Goal: Information Seeking & Learning: Learn about a topic

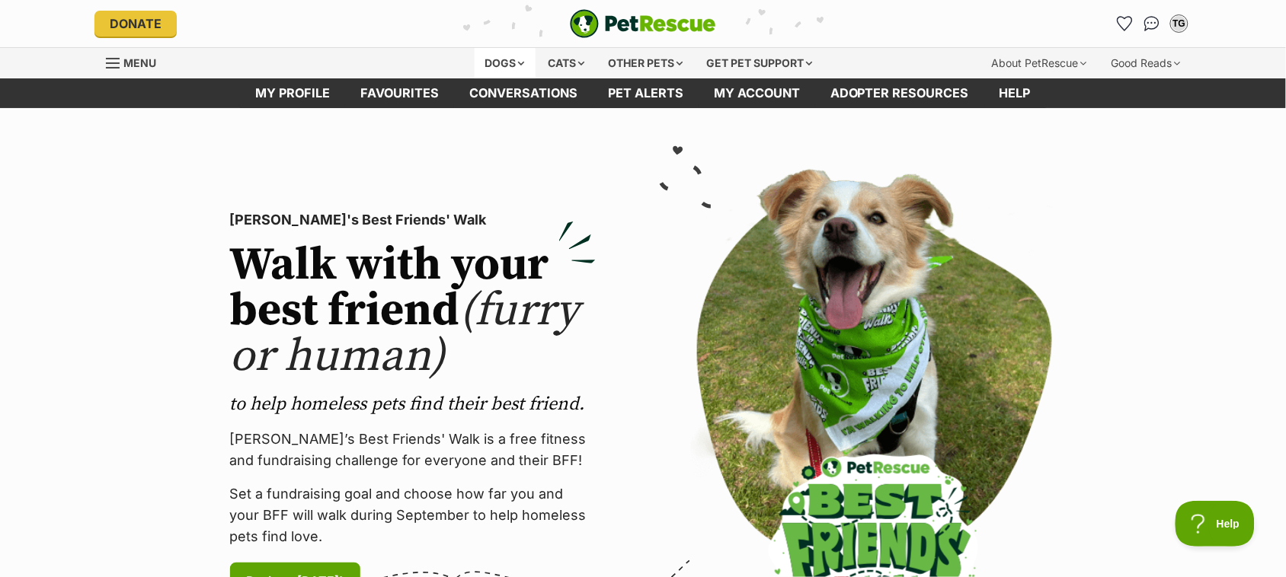
click at [474, 75] on div "Dogs" at bounding box center [504, 63] width 61 height 30
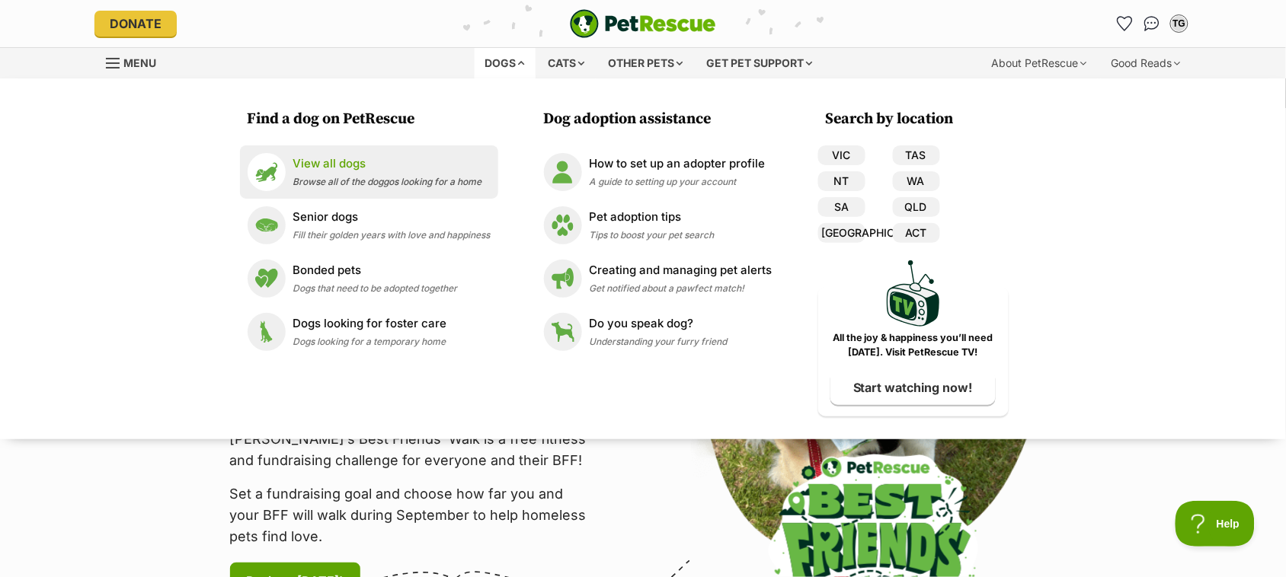
click at [299, 173] on p "View all dogs" at bounding box center [387, 164] width 189 height 18
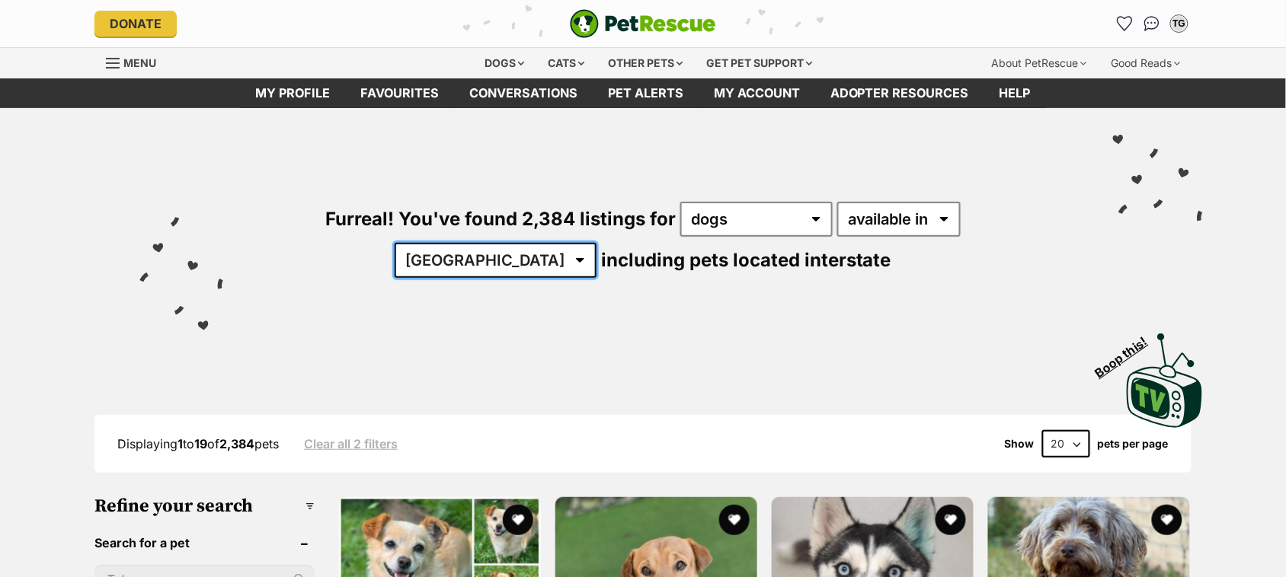
click at [510, 278] on select "Australia ACT NSW NT QLD SA TAS VIC WA" at bounding box center [495, 260] width 202 height 35
select select "QLD"
click at [394, 264] on select "Australia ACT NSW NT QLD SA TAS VIC WA" at bounding box center [495, 260] width 202 height 35
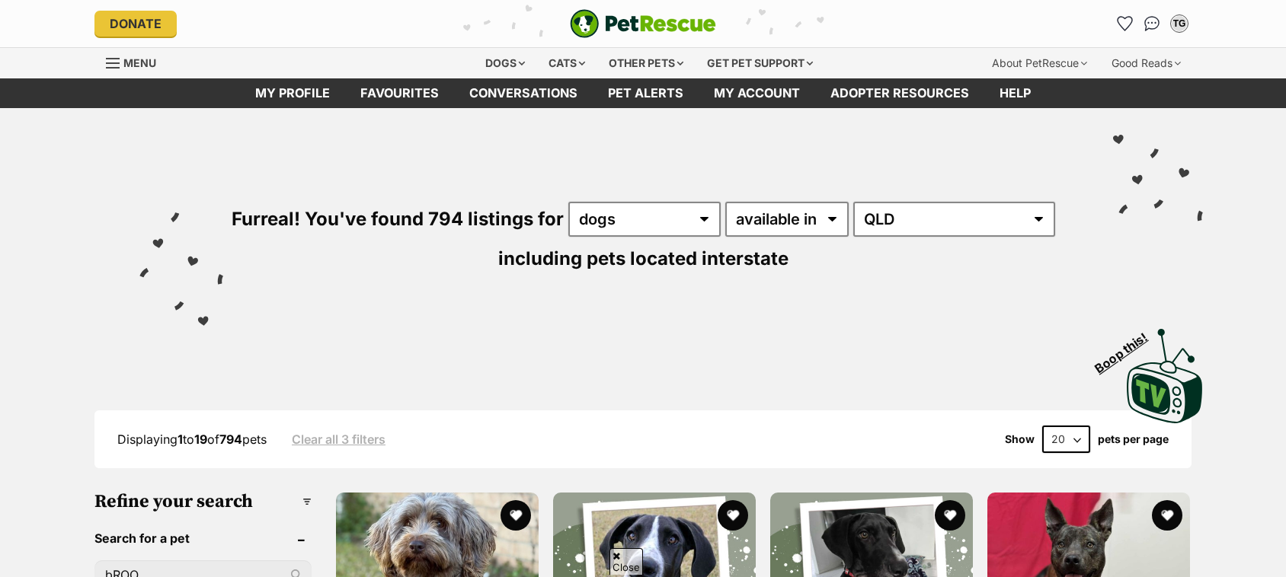
scroll to position [190, 0]
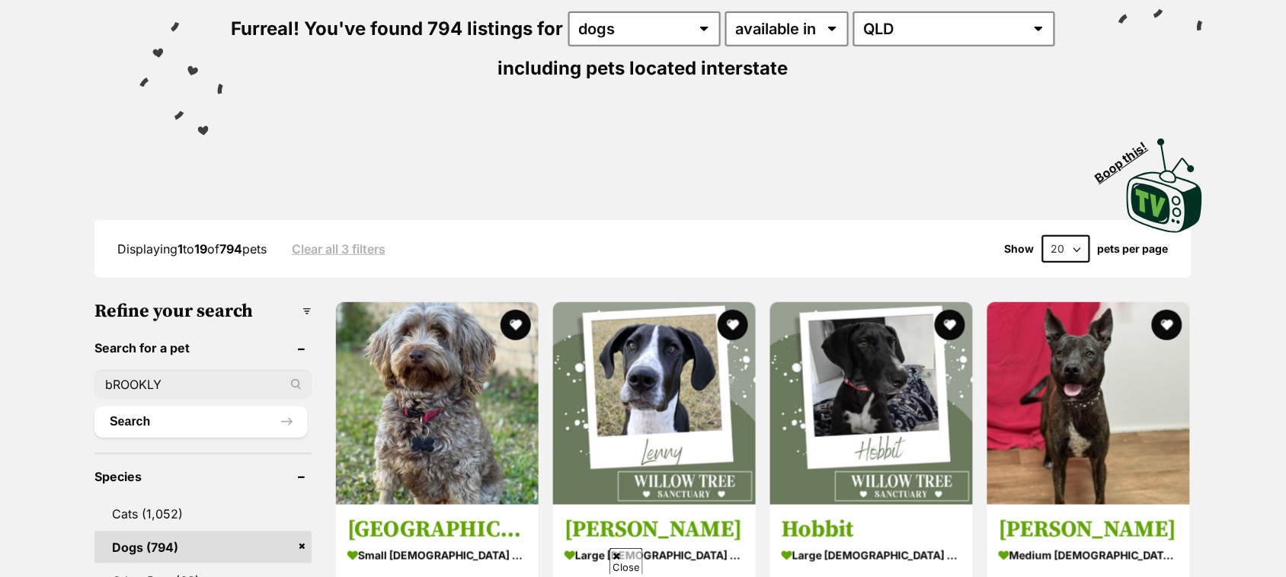
type input "bROOKLYN"
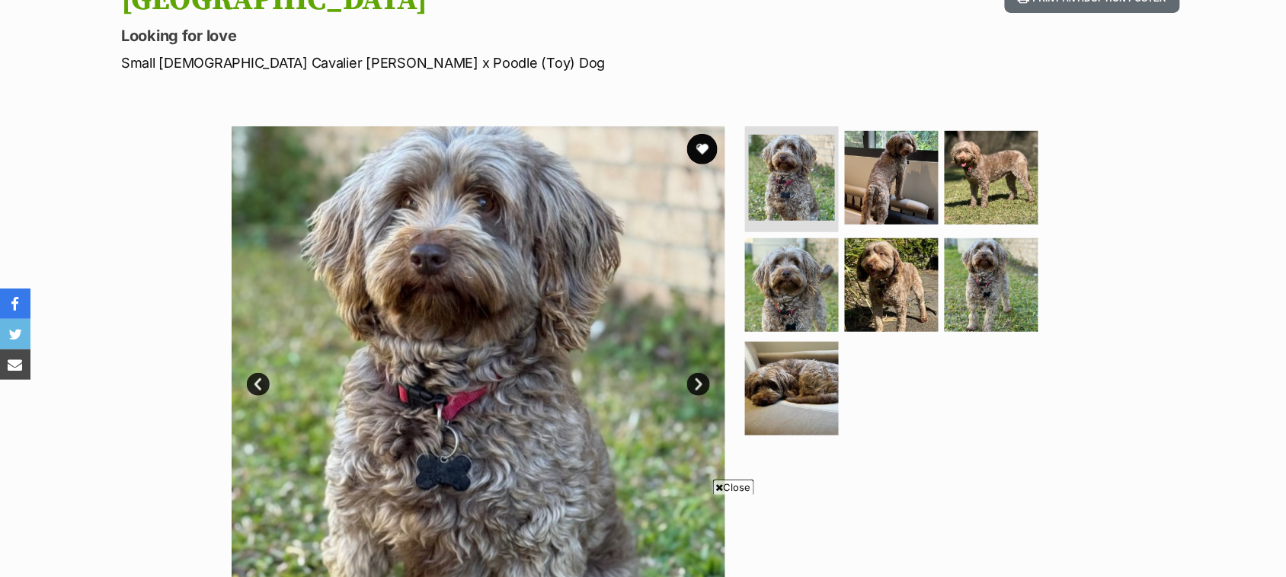
click at [695, 396] on link "Next" at bounding box center [698, 384] width 23 height 23
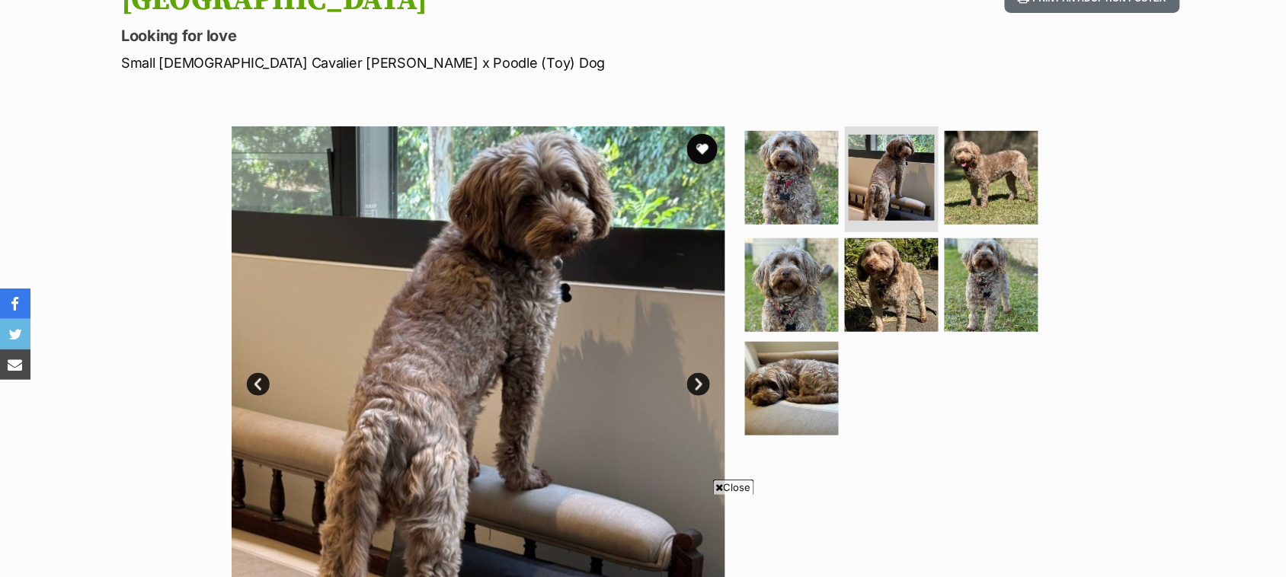
click at [691, 396] on link "Next" at bounding box center [698, 384] width 23 height 23
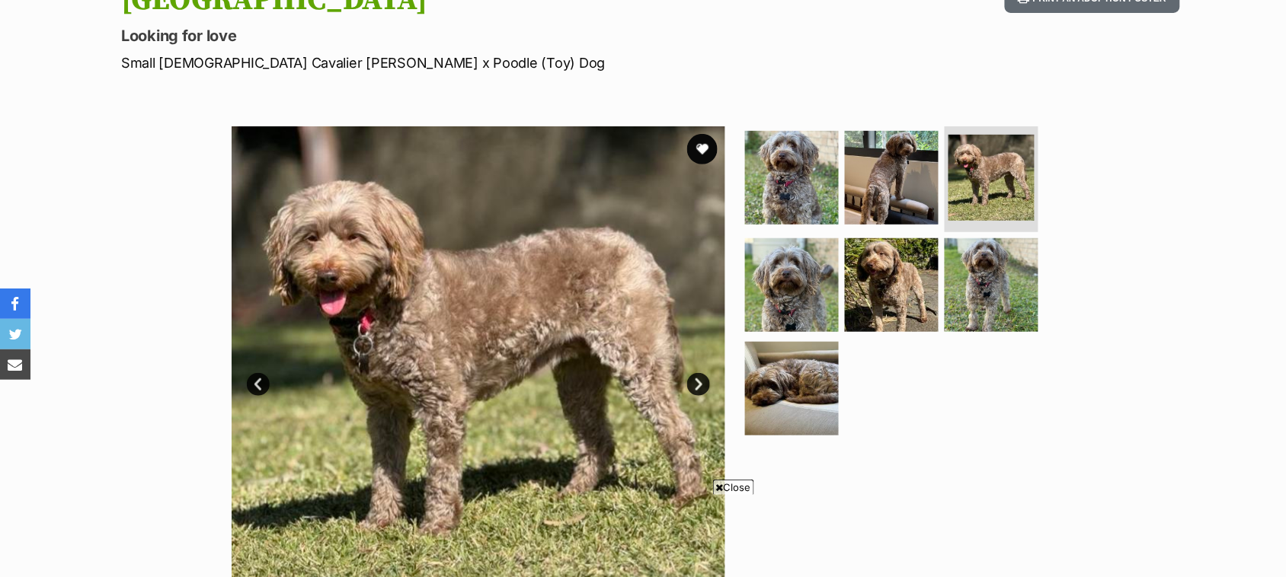
click at [691, 396] on link "Next" at bounding box center [698, 384] width 23 height 23
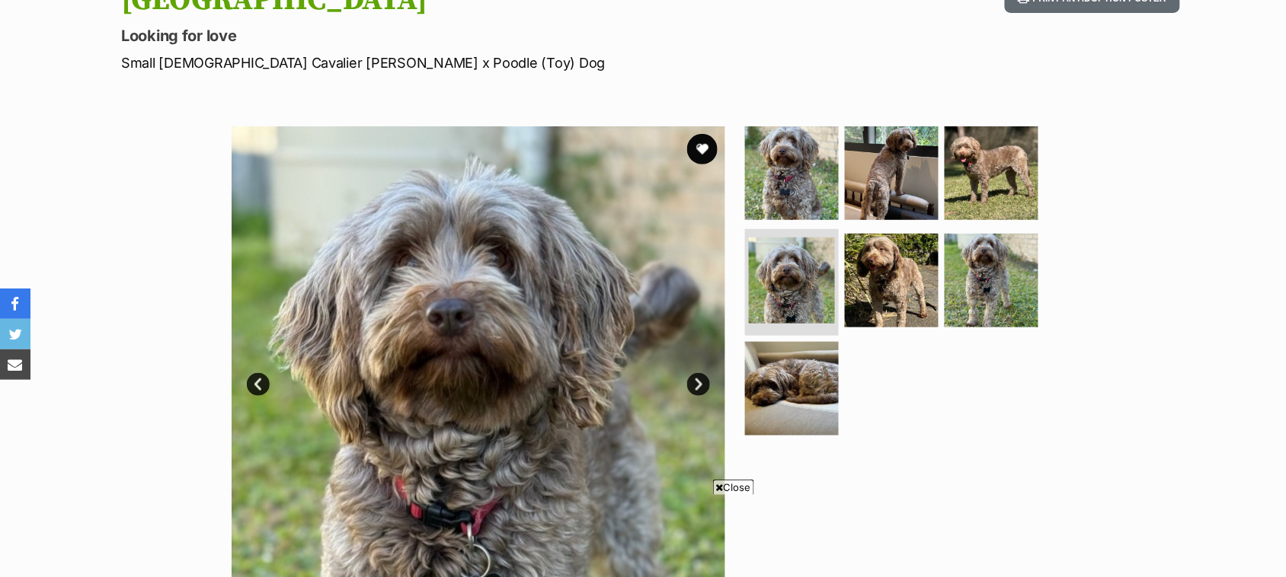
click at [691, 396] on link "Next" at bounding box center [698, 384] width 23 height 23
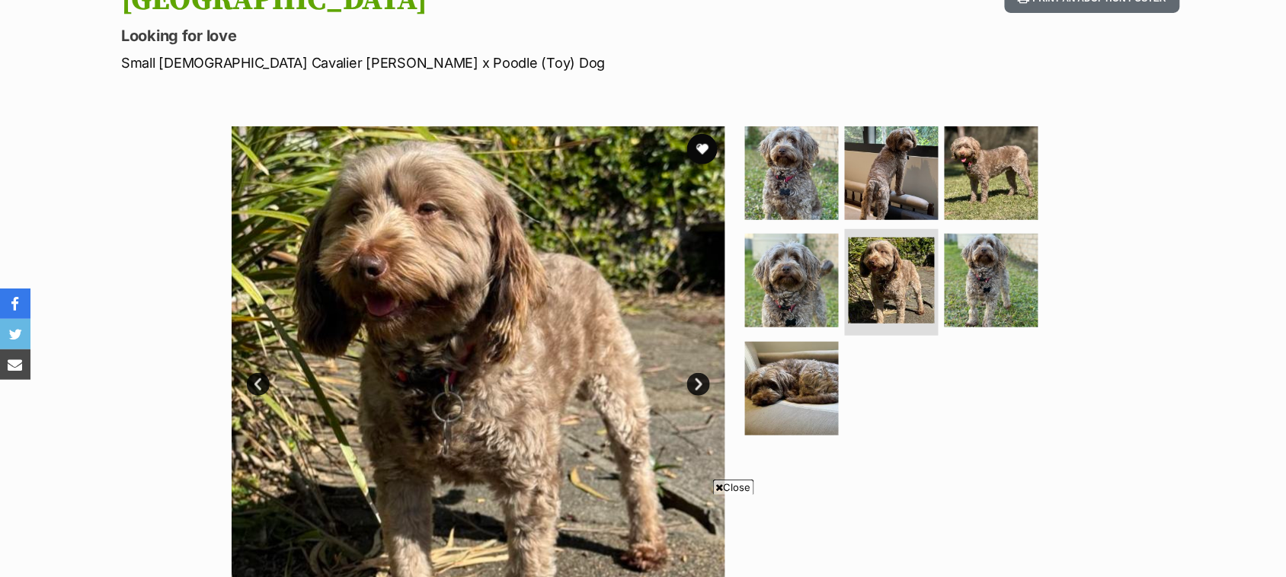
click at [691, 396] on link "Next" at bounding box center [698, 384] width 23 height 23
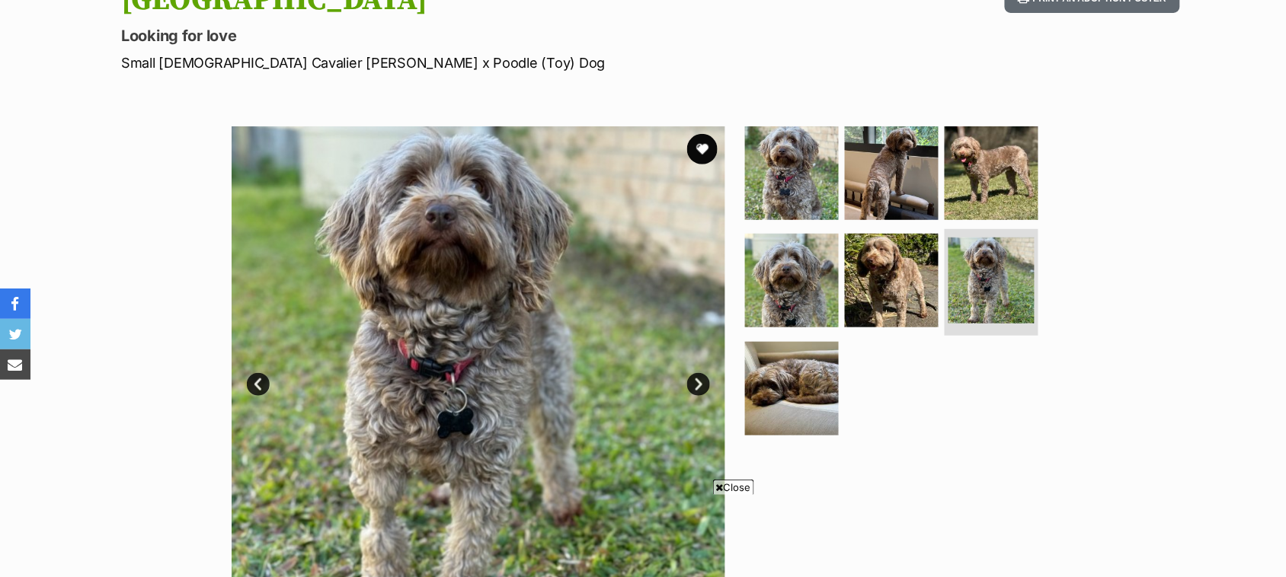
click at [693, 396] on link "Next" at bounding box center [698, 384] width 23 height 23
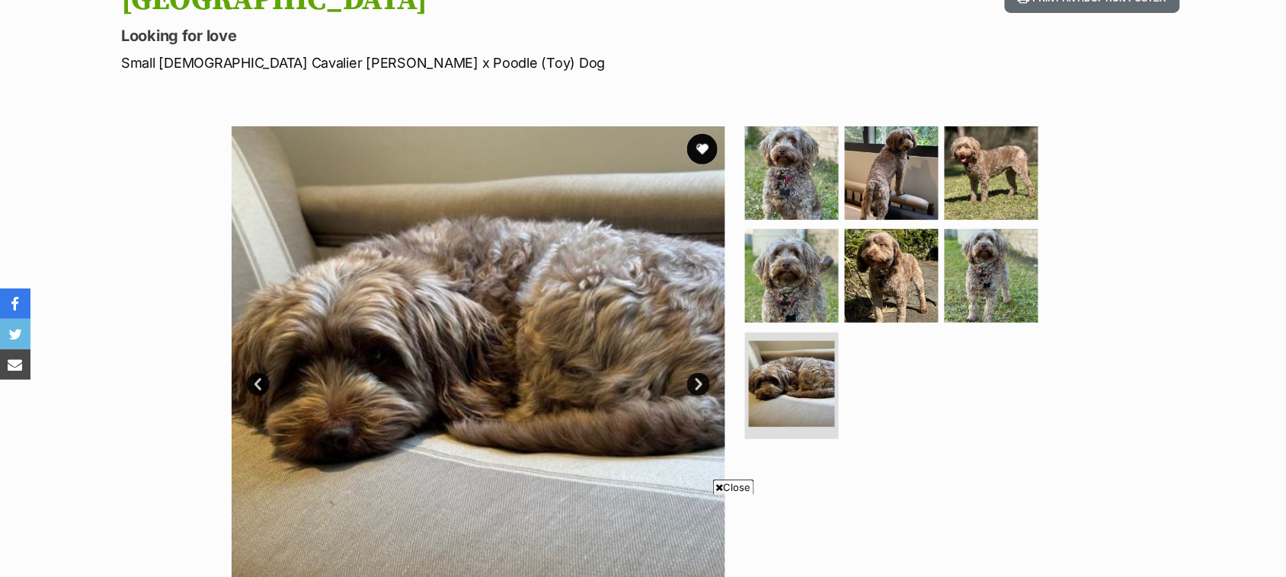
click at [693, 396] on link "Next" at bounding box center [698, 384] width 23 height 23
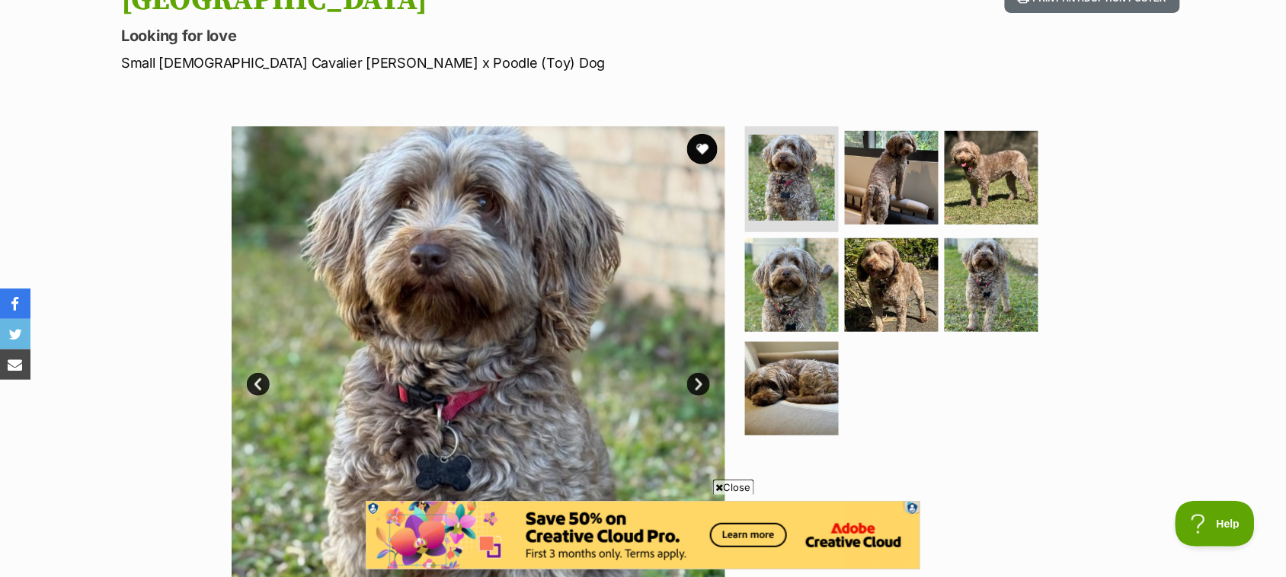
click at [695, 396] on link "Next" at bounding box center [698, 384] width 23 height 23
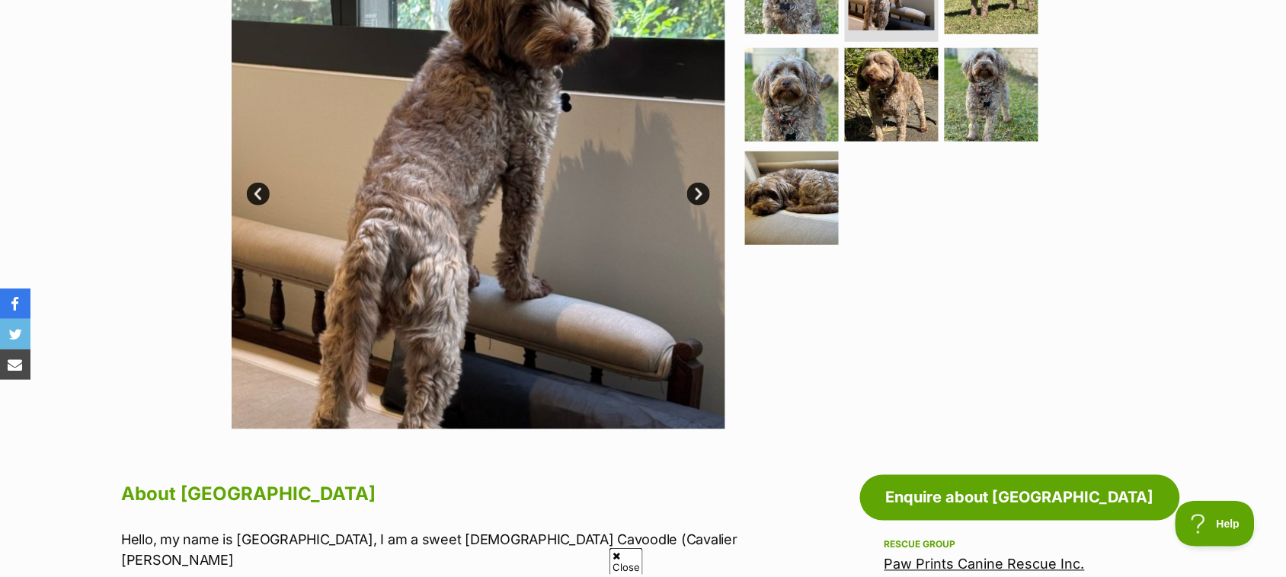
click at [695, 206] on link "Next" at bounding box center [698, 194] width 23 height 23
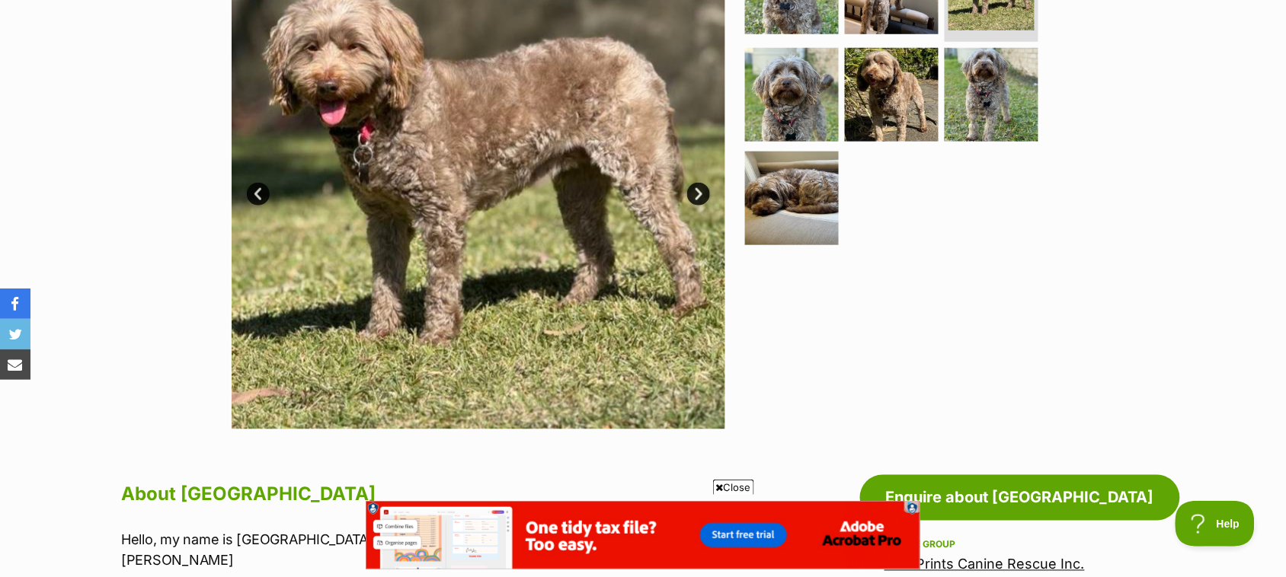
click at [695, 206] on link "Next" at bounding box center [698, 194] width 23 height 23
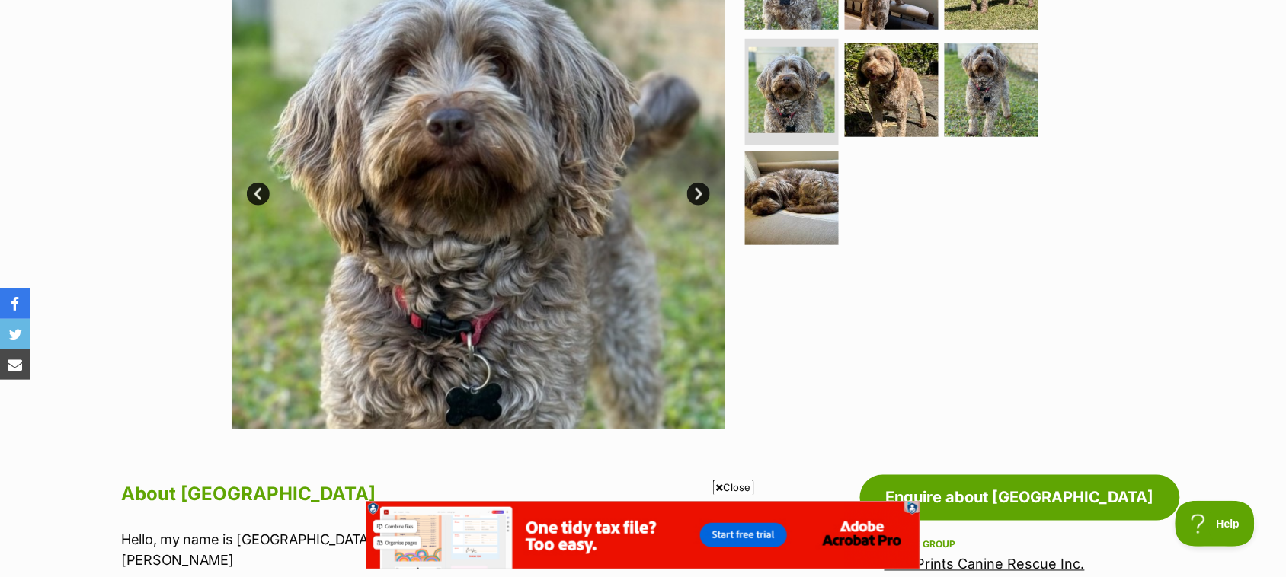
click at [695, 206] on link "Next" at bounding box center [698, 194] width 23 height 23
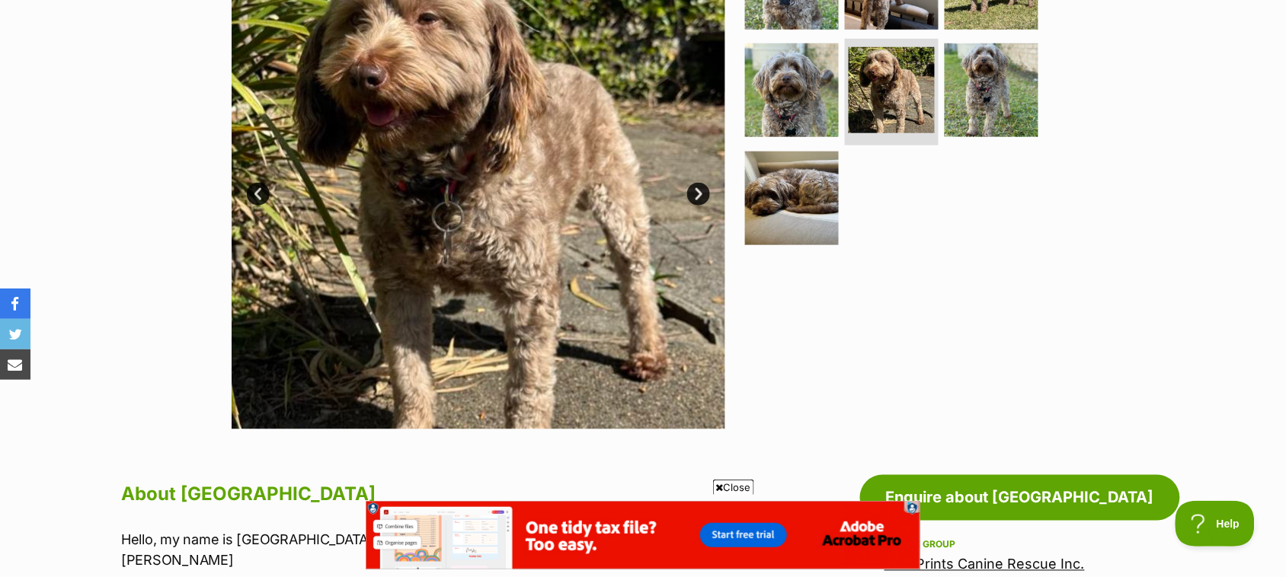
click at [695, 206] on link "Next" at bounding box center [698, 194] width 23 height 23
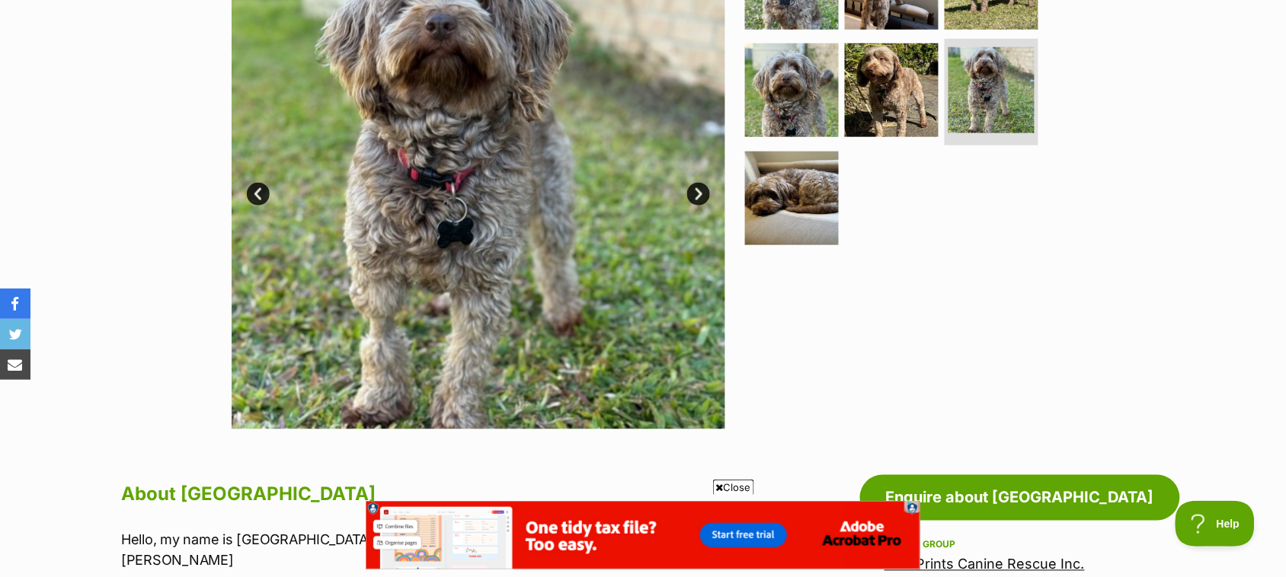
click at [695, 206] on link "Next" at bounding box center [698, 194] width 23 height 23
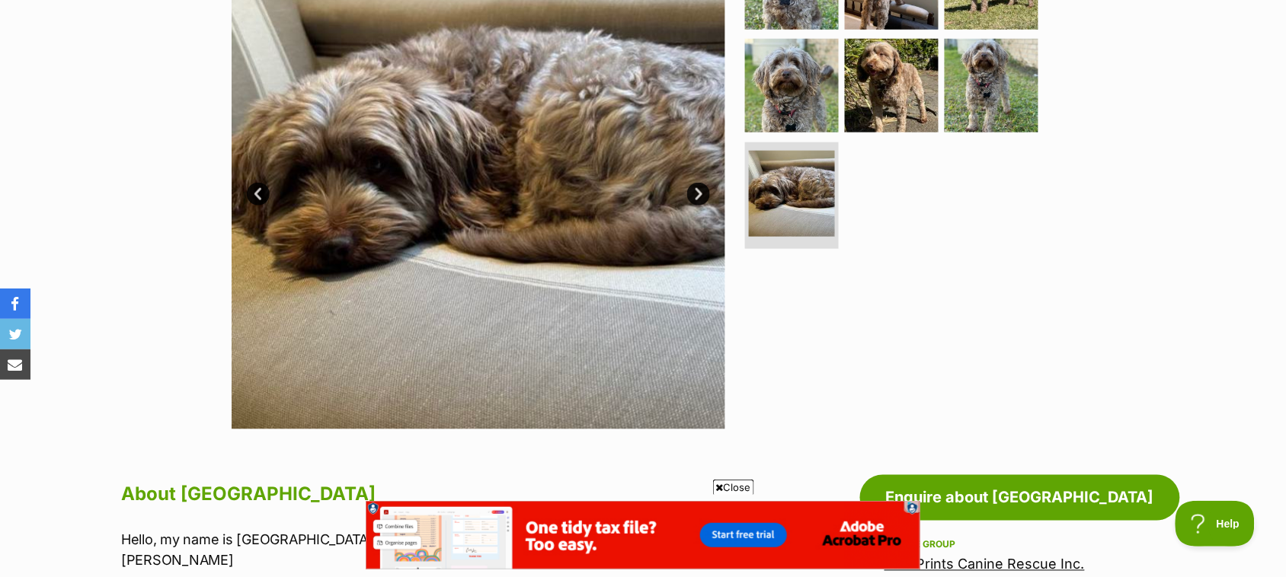
click at [701, 206] on link "Next" at bounding box center [698, 194] width 23 height 23
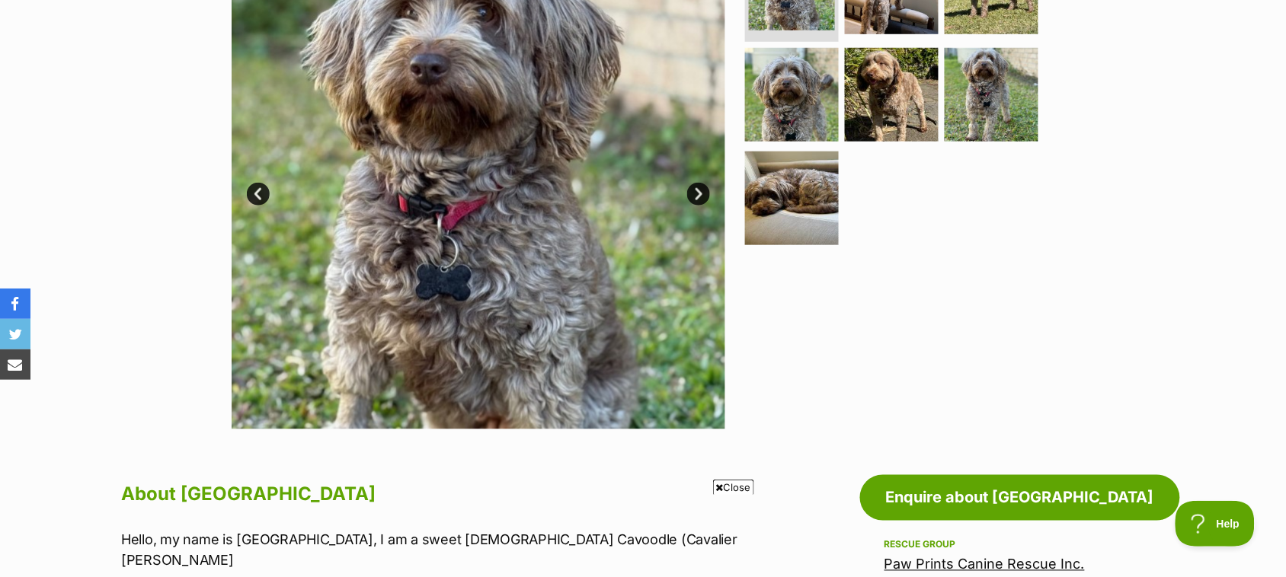
scroll to position [286, 0]
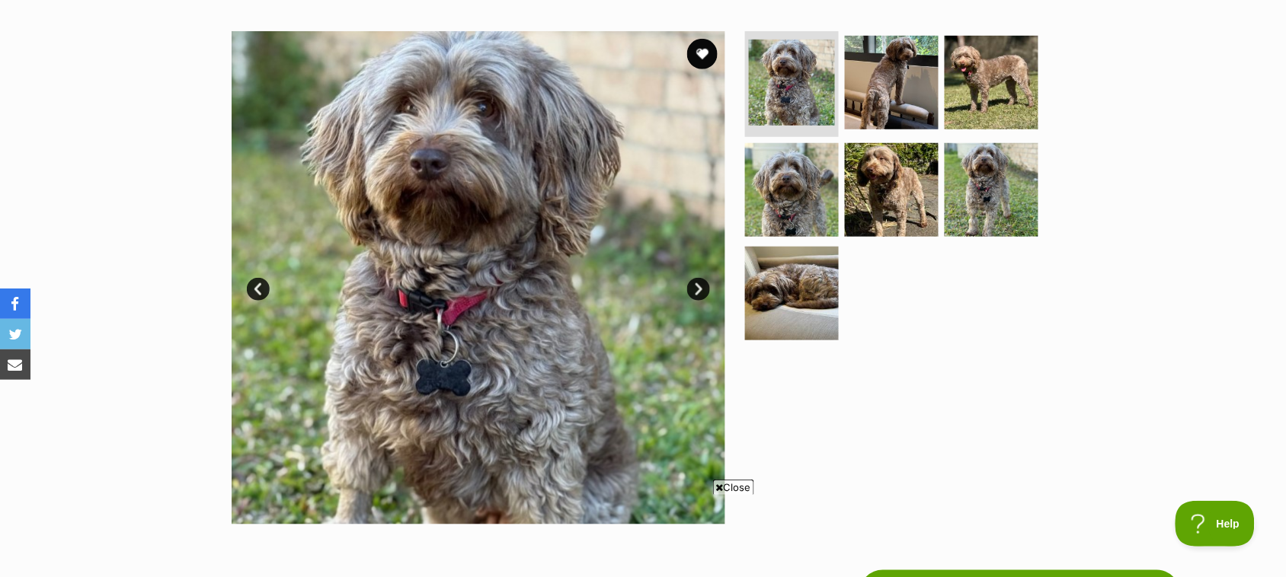
click at [698, 301] on link "Next" at bounding box center [698, 289] width 23 height 23
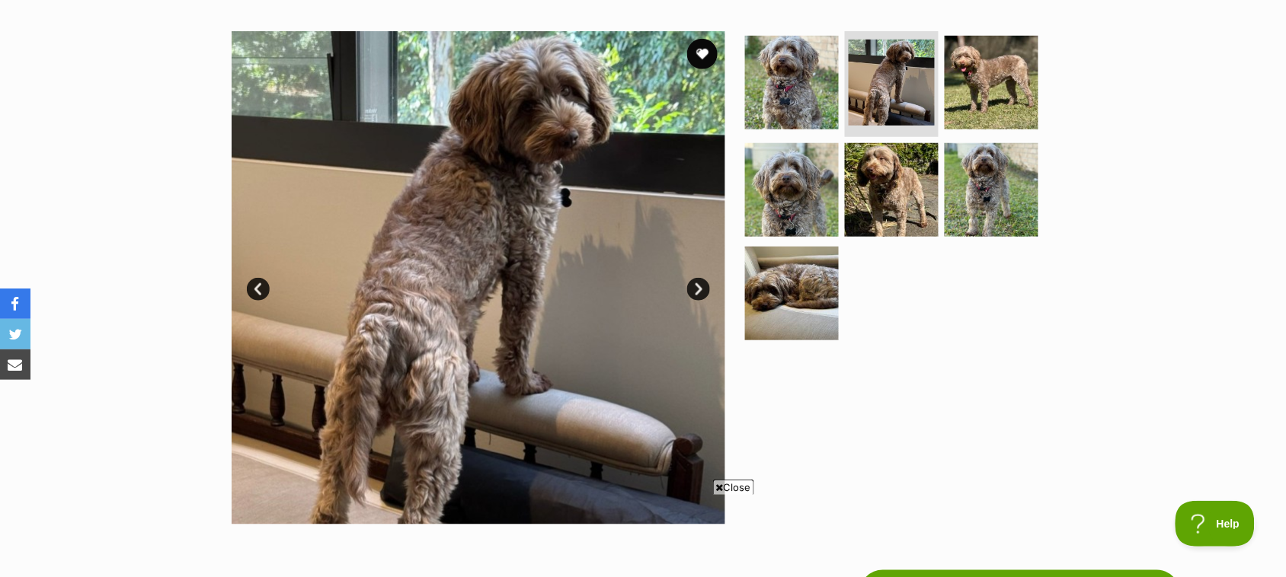
click at [698, 301] on link "Next" at bounding box center [698, 289] width 23 height 23
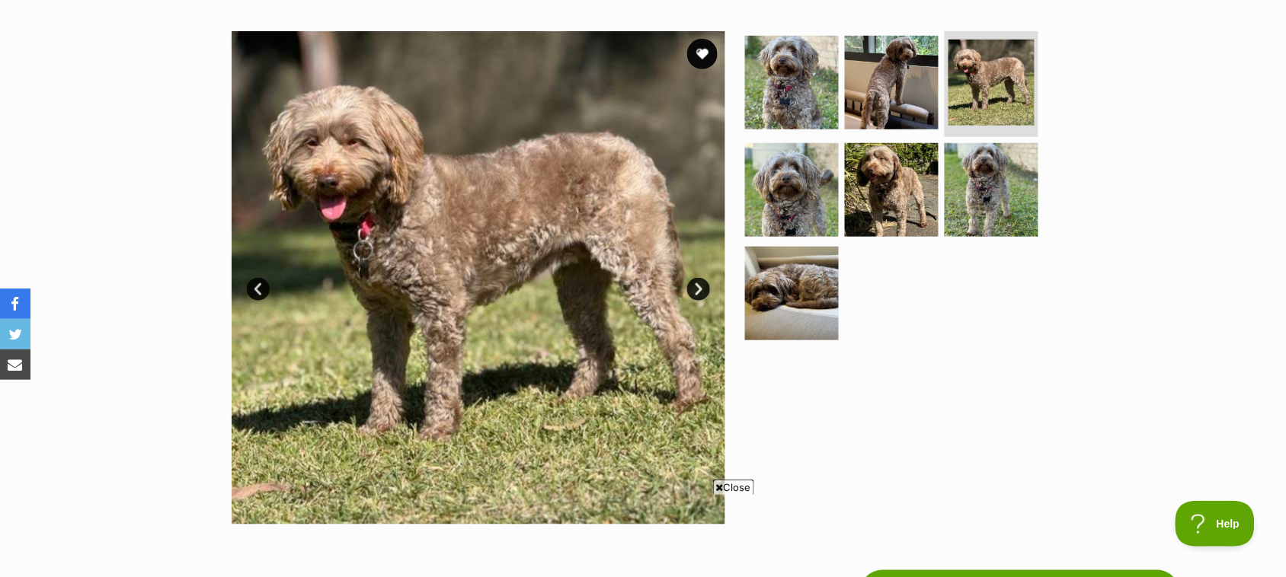
click at [698, 301] on link "Next" at bounding box center [698, 289] width 23 height 23
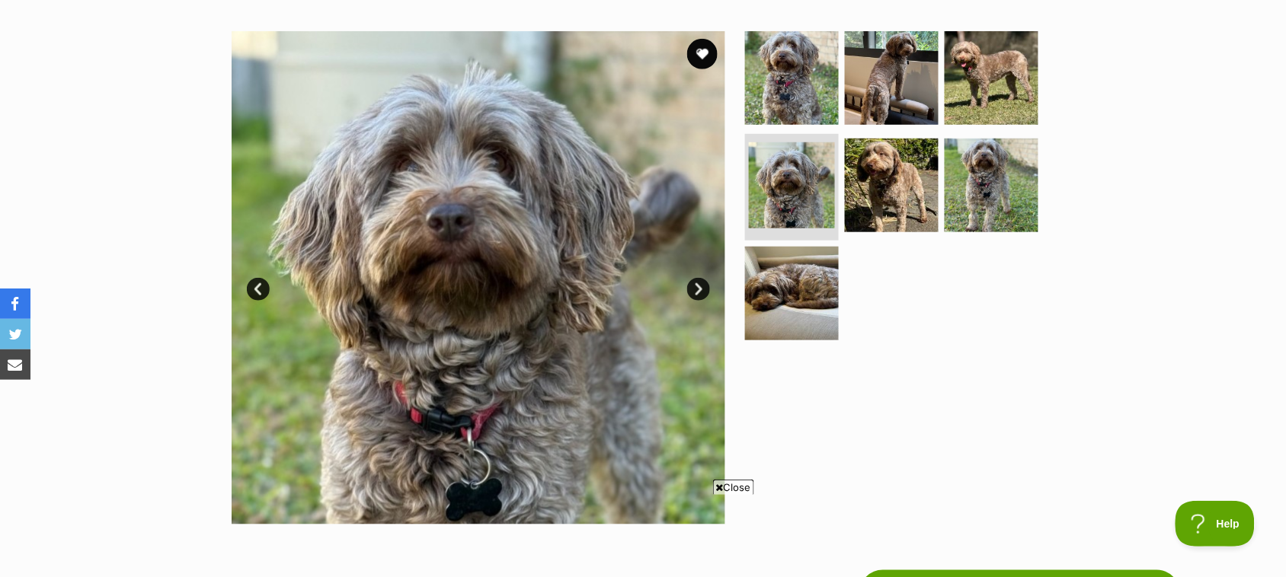
scroll to position [0, 0]
click at [698, 301] on link "Next" at bounding box center [698, 289] width 23 height 23
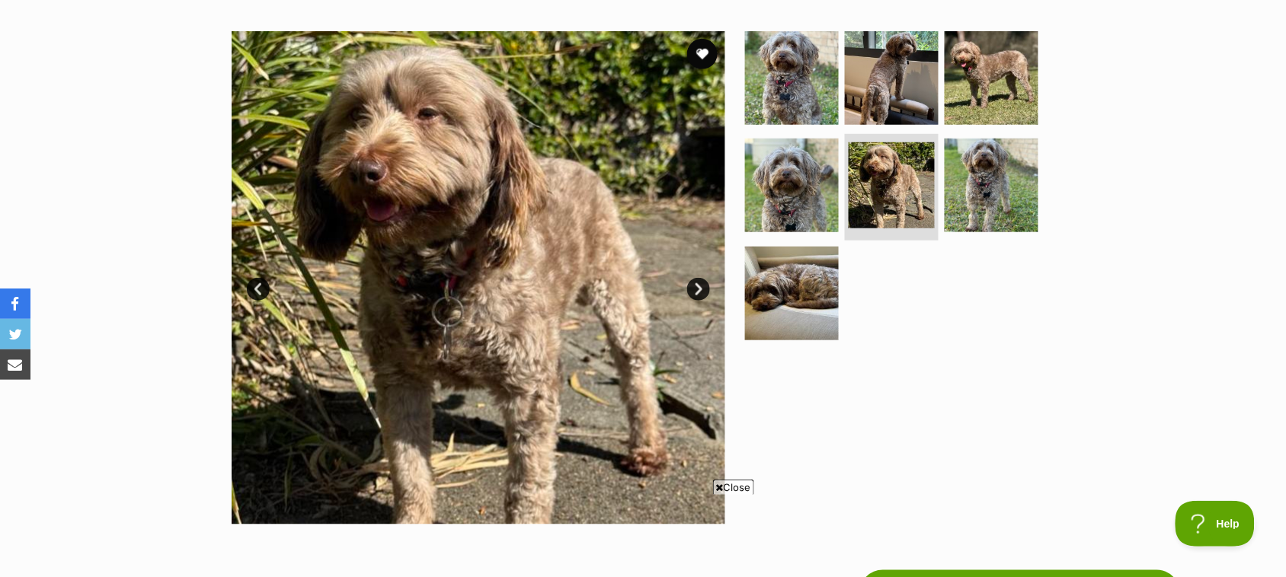
click at [698, 301] on link "Next" at bounding box center [698, 289] width 23 height 23
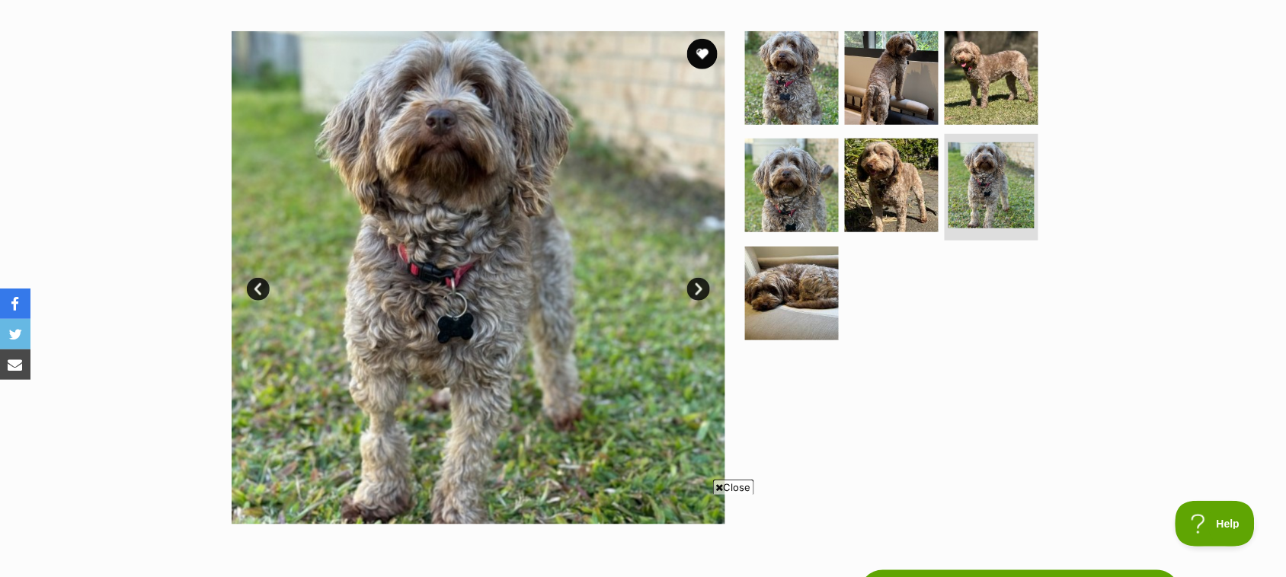
click at [704, 301] on link "Next" at bounding box center [698, 289] width 23 height 23
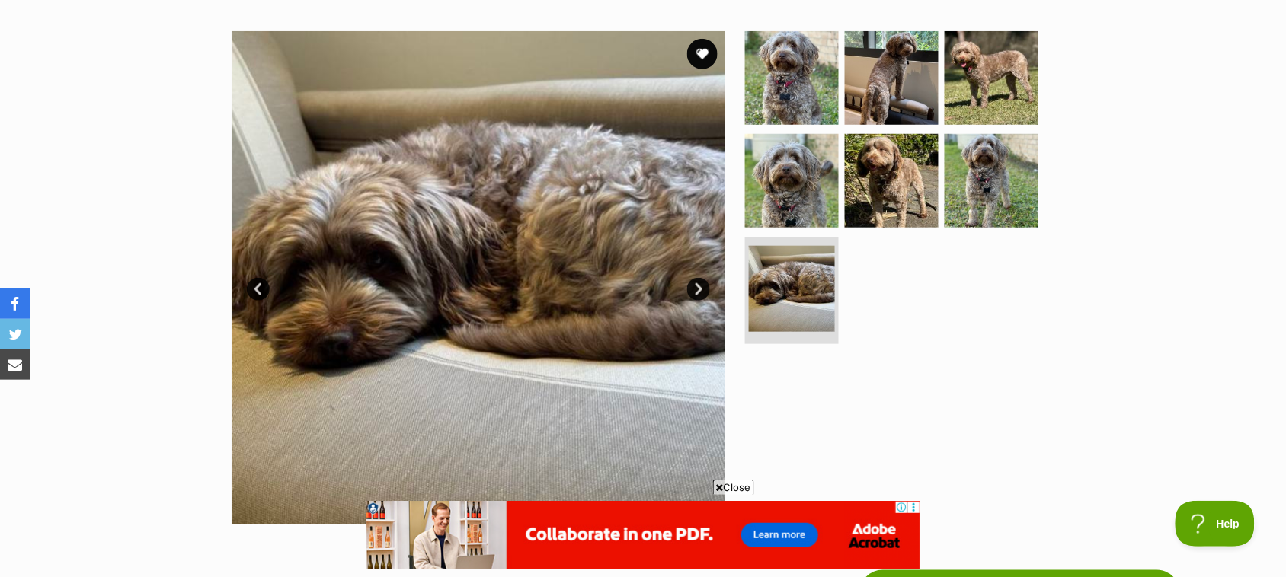
click at [708, 301] on link "Next" at bounding box center [698, 289] width 23 height 23
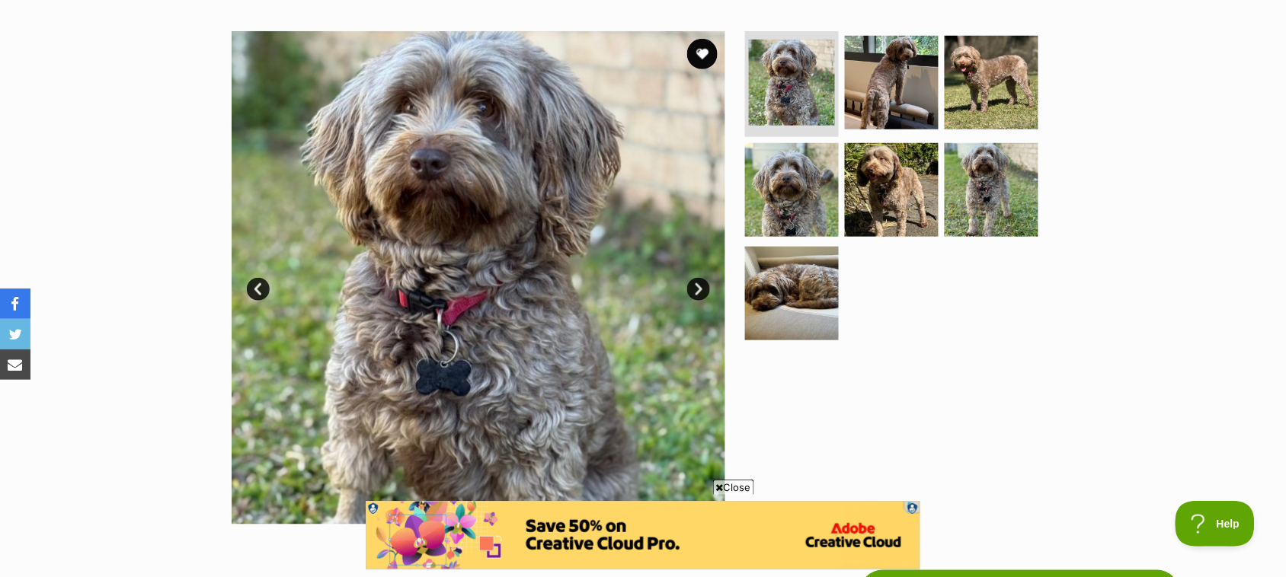
click at [688, 301] on link "Next" at bounding box center [698, 289] width 23 height 23
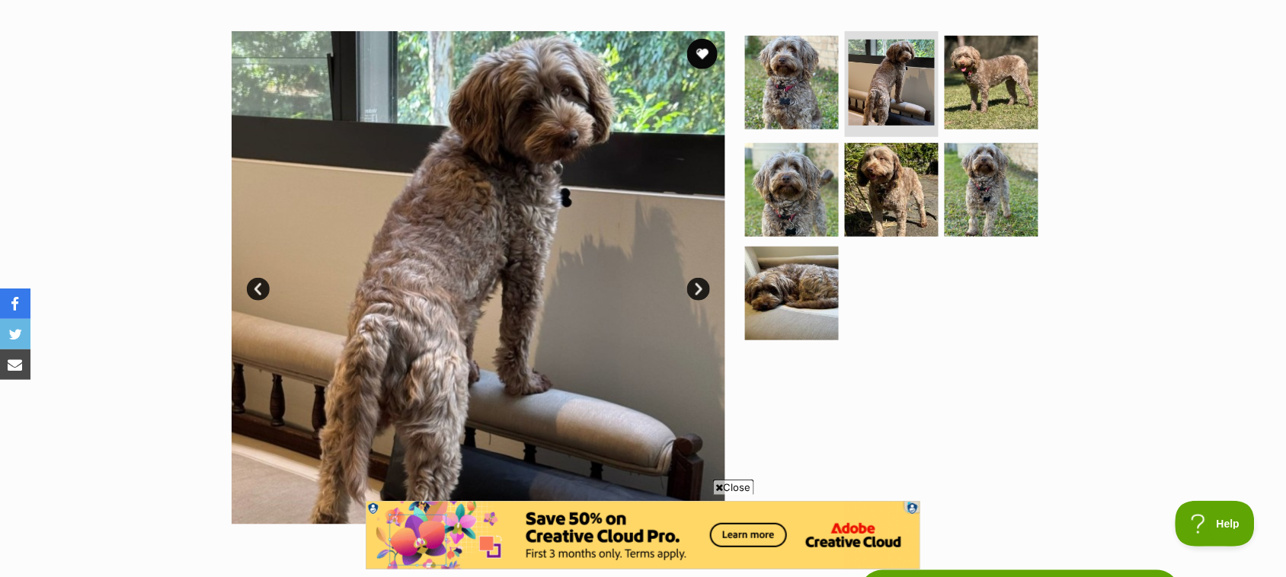
click at [688, 301] on link "Next" at bounding box center [698, 289] width 23 height 23
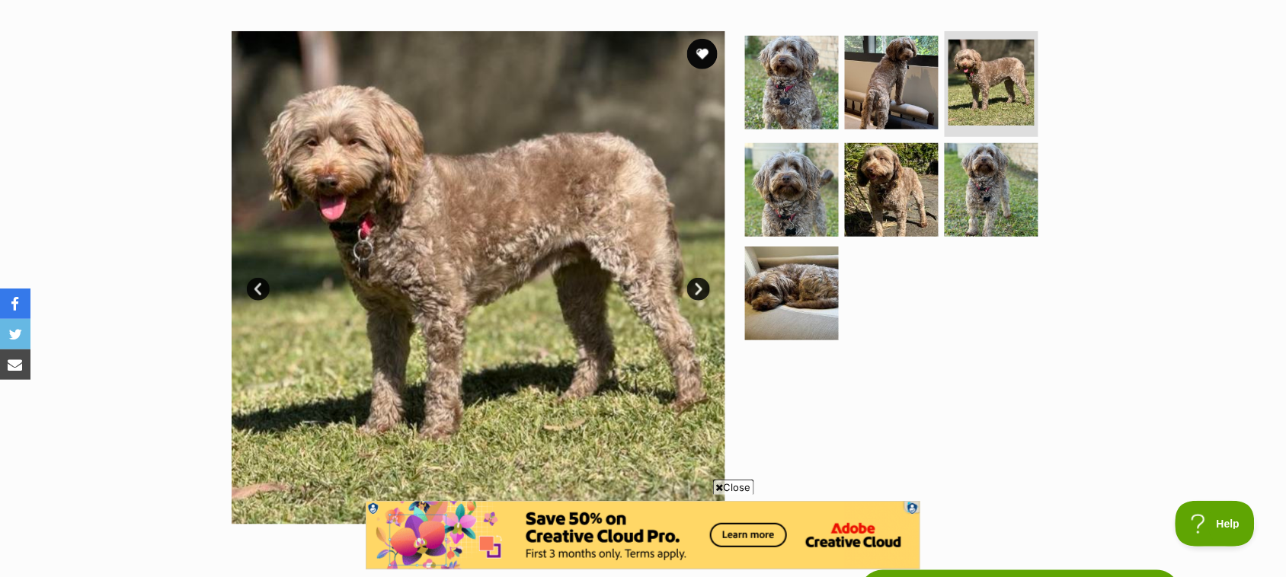
click at [688, 301] on link "Next" at bounding box center [698, 289] width 23 height 23
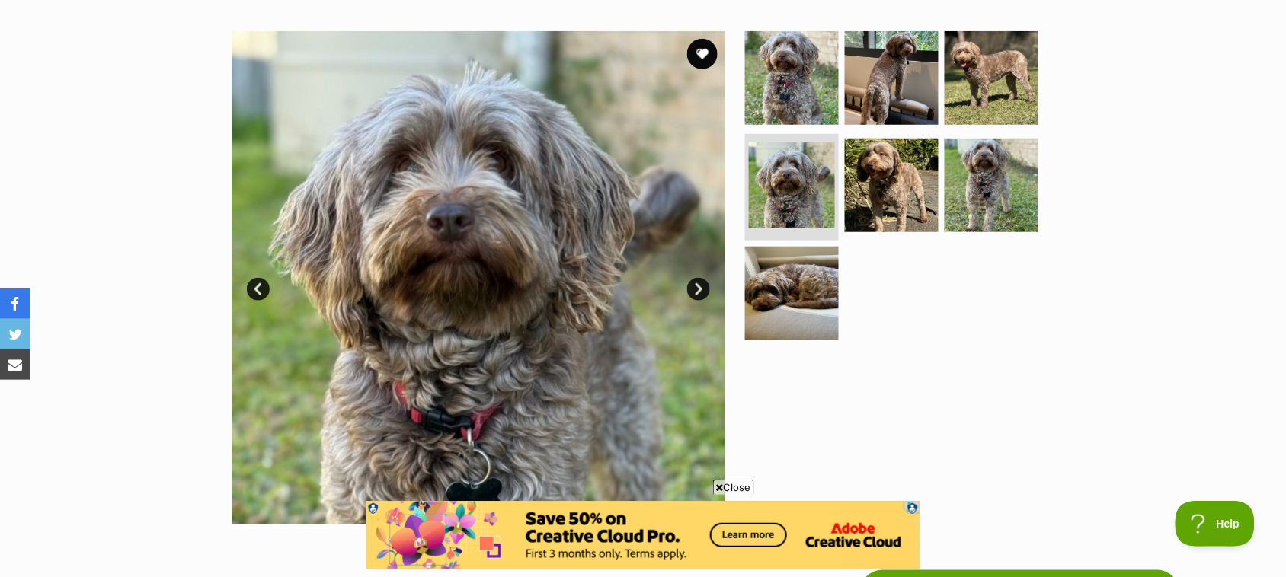
click at [694, 301] on link "Next" at bounding box center [698, 289] width 23 height 23
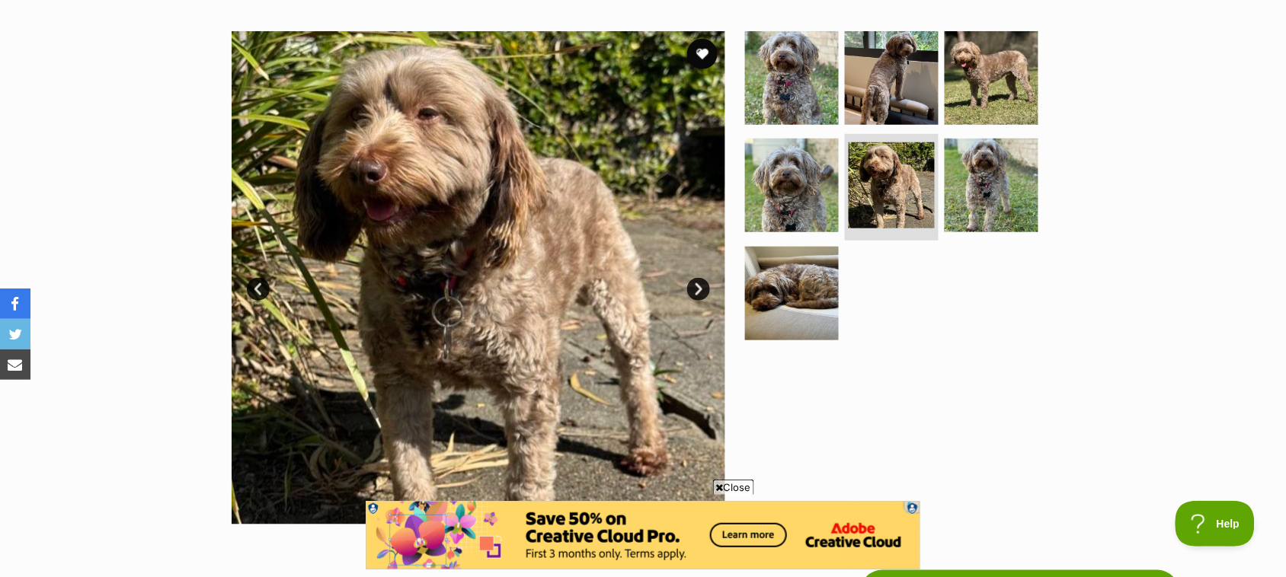
click at [694, 301] on link "Next" at bounding box center [698, 289] width 23 height 23
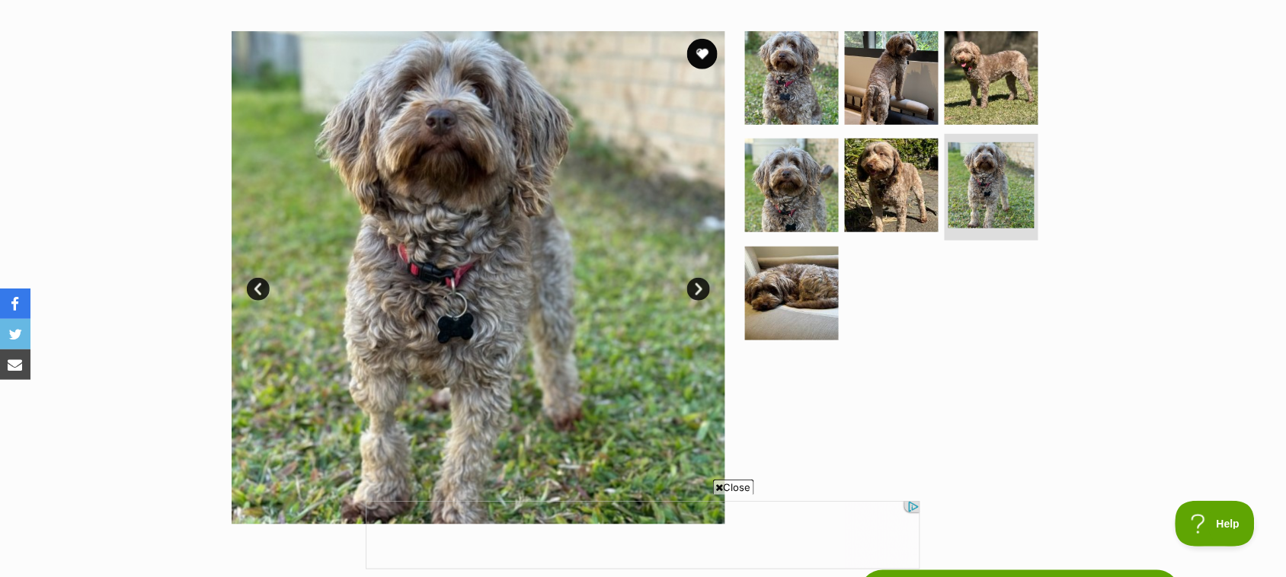
click at [694, 301] on link "Next" at bounding box center [698, 289] width 23 height 23
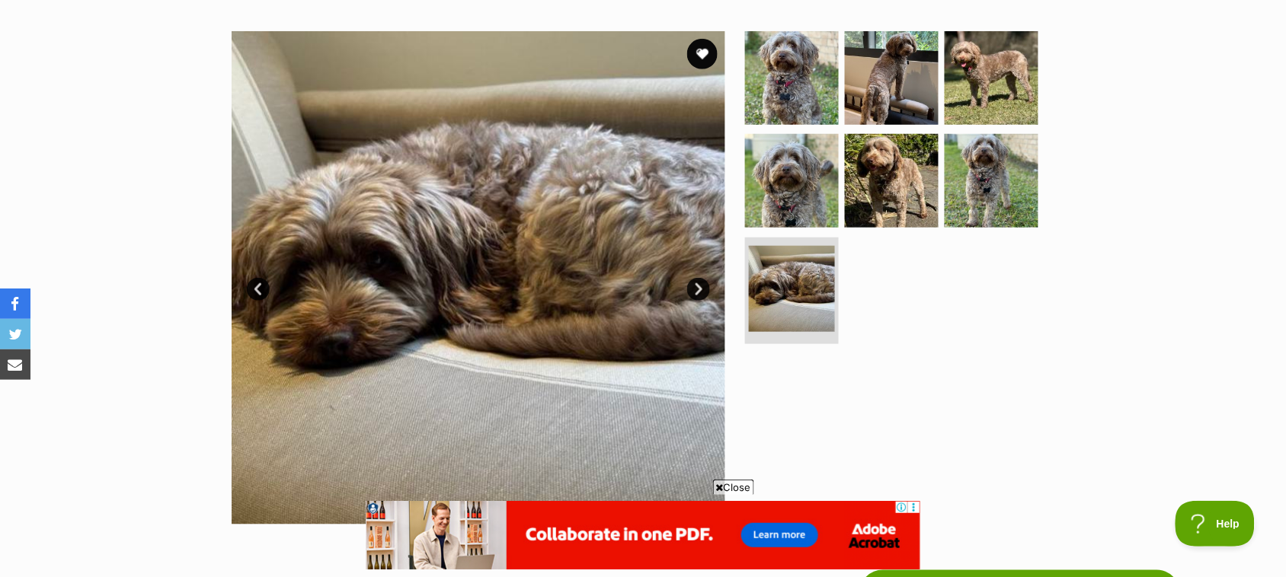
click at [698, 301] on link "Next" at bounding box center [698, 289] width 23 height 23
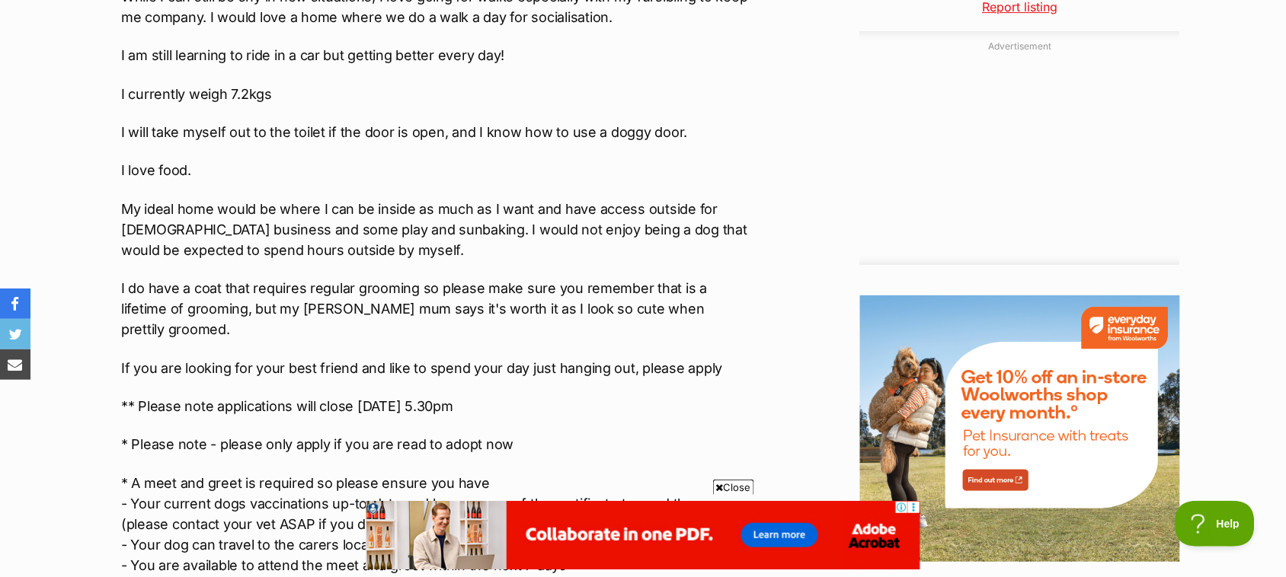
scroll to position [1523, 0]
